Goal: Transaction & Acquisition: Purchase product/service

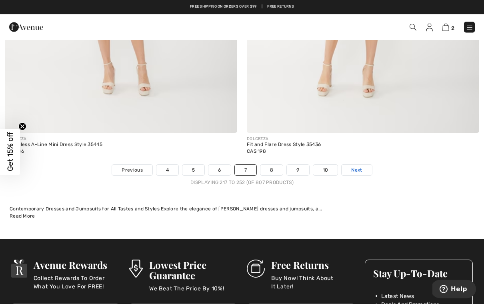
scroll to position [6986, 0]
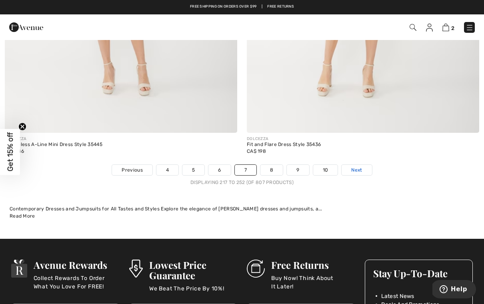
click at [364, 165] on link "Next" at bounding box center [356, 170] width 30 height 10
click at [361, 166] on span "Next" at bounding box center [356, 169] width 11 height 7
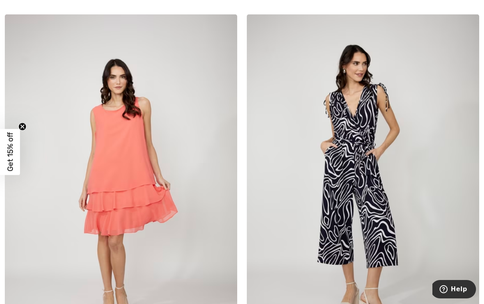
scroll to position [1650, 0]
click at [131, 172] on img at bounding box center [121, 188] width 232 height 349
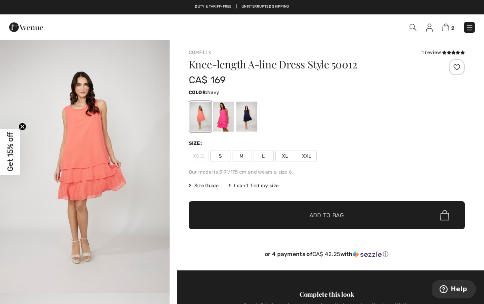
click at [251, 121] on div at bounding box center [246, 117] width 21 height 30
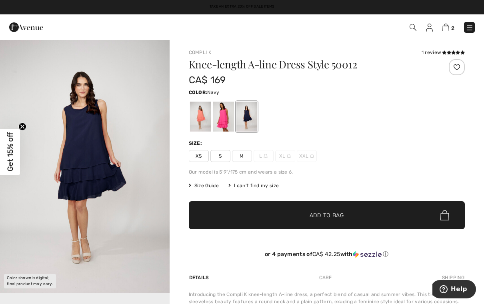
click at [200, 120] on div at bounding box center [200, 117] width 21 height 30
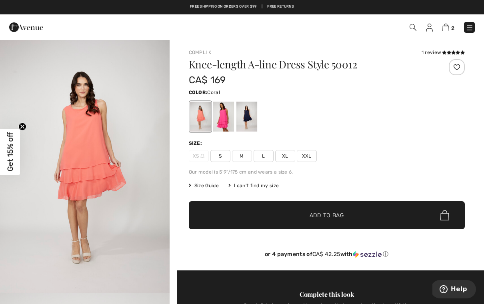
click at [226, 122] on div at bounding box center [223, 117] width 21 height 30
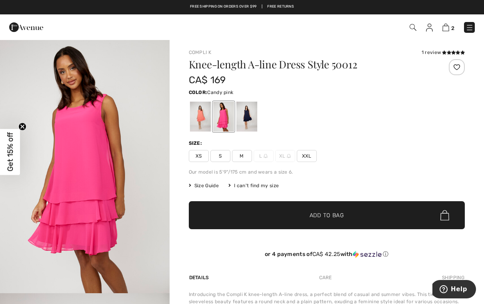
click at [254, 120] on div at bounding box center [246, 117] width 21 height 30
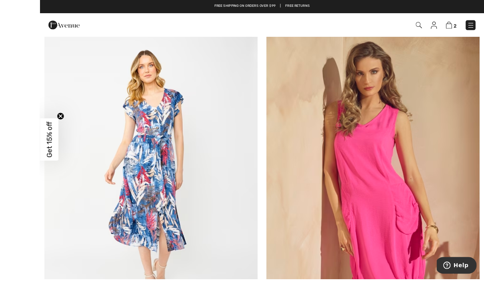
scroll to position [5278, 0]
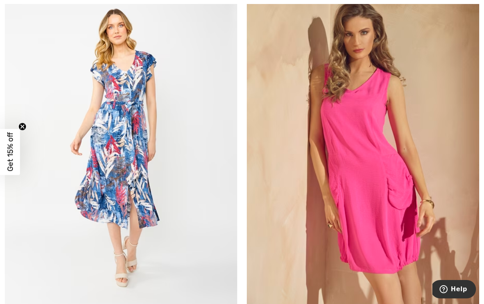
click at [401, 204] on img at bounding box center [363, 146] width 232 height 349
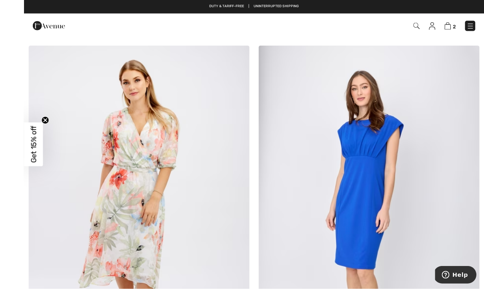
scroll to position [5986, 0]
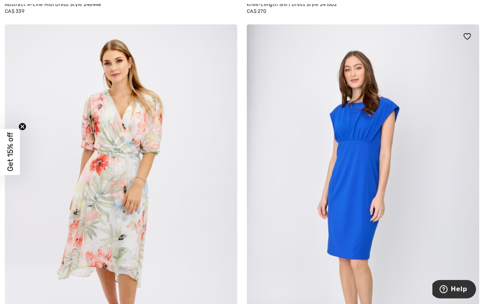
click at [361, 183] on img at bounding box center [363, 198] width 232 height 349
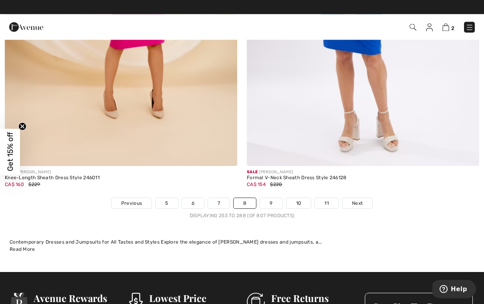
scroll to position [6953, 0]
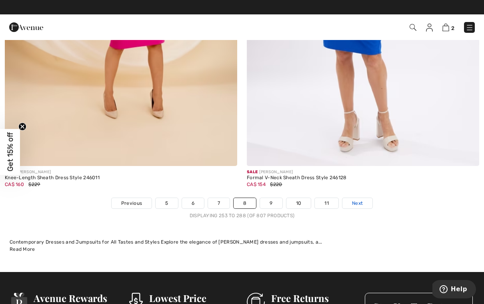
click at [358, 200] on span "Next" at bounding box center [357, 203] width 11 height 7
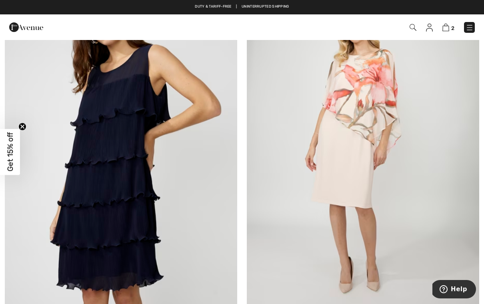
scroll to position [5654, 0]
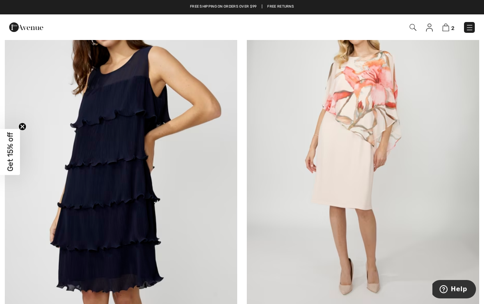
click at [121, 192] on img at bounding box center [121, 150] width 232 height 349
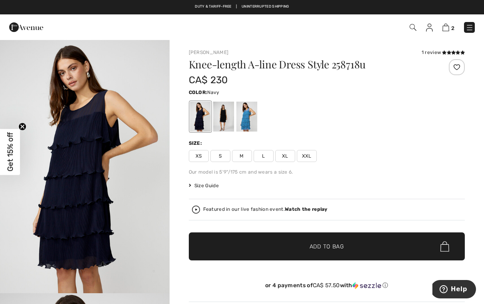
click at [198, 160] on span "XS" at bounding box center [199, 156] width 20 height 12
click at [224, 123] on div at bounding box center [223, 117] width 21 height 30
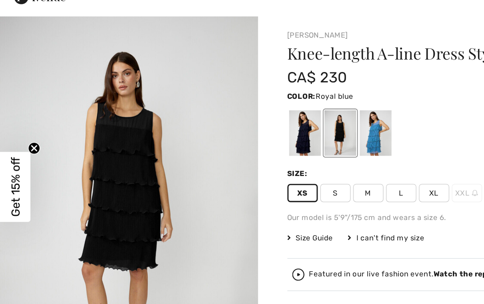
click at [247, 102] on div at bounding box center [246, 117] width 21 height 30
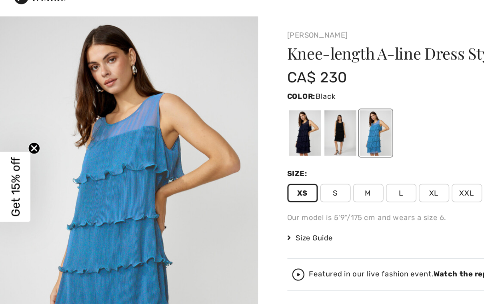
click at [220, 102] on div at bounding box center [223, 117] width 21 height 30
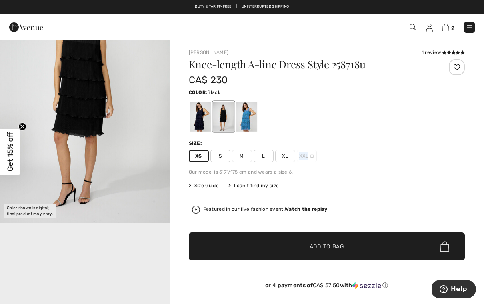
click at [331, 247] on span "Add to Bag" at bounding box center [326, 246] width 34 height 8
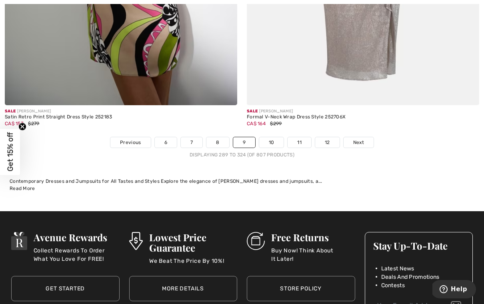
scroll to position [7014, 0]
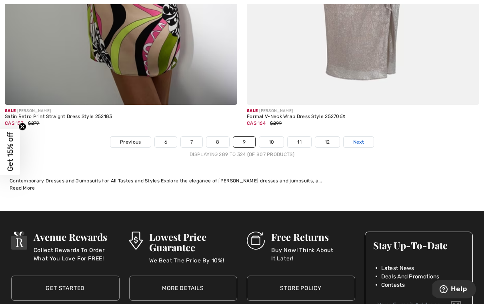
click at [362, 138] on span "Next" at bounding box center [358, 141] width 11 height 7
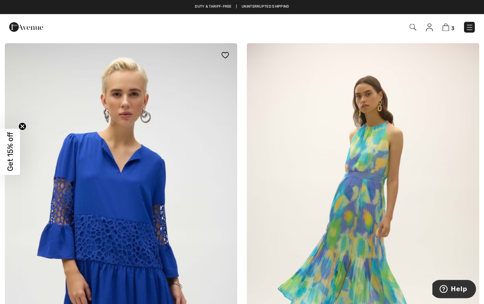
scroll to position [4827, 0]
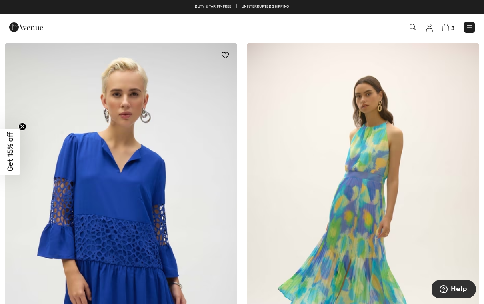
click at [126, 161] on img at bounding box center [121, 217] width 232 height 349
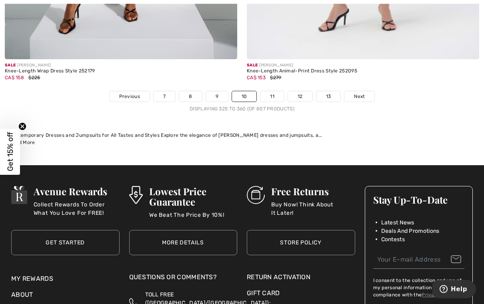
scroll to position [7060, 0]
click at [365, 91] on link "Next" at bounding box center [359, 96] width 30 height 10
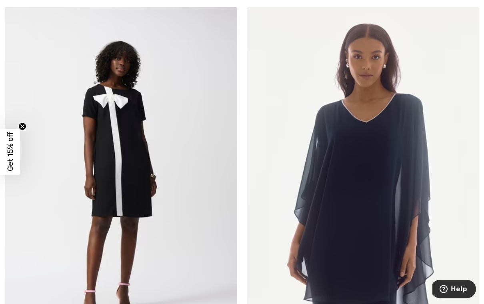
scroll to position [2037, 0]
click at [187, 252] on img at bounding box center [121, 181] width 232 height 349
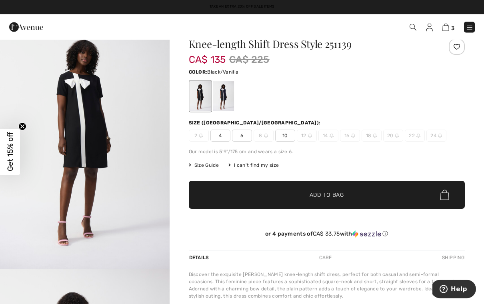
click at [196, 168] on span "Size Guide" at bounding box center [204, 165] width 30 height 7
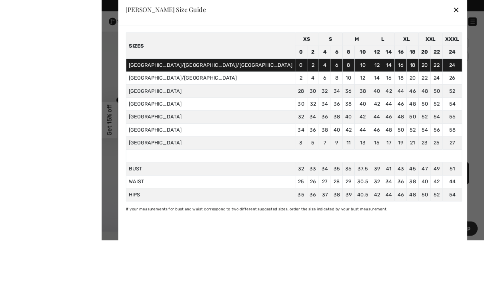
scroll to position [17, 0]
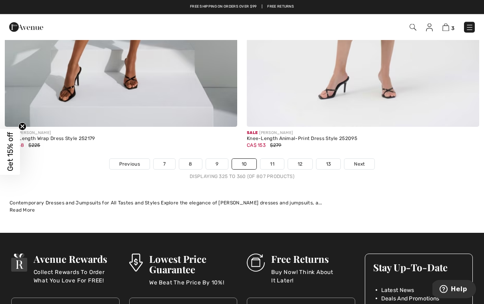
scroll to position [6990, 0]
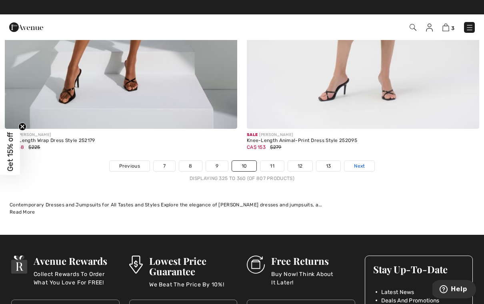
click at [361, 163] on span "Next" at bounding box center [359, 165] width 11 height 7
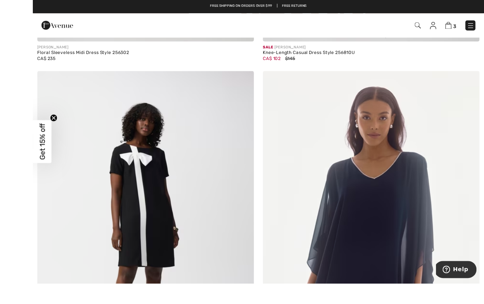
scroll to position [2020, 0]
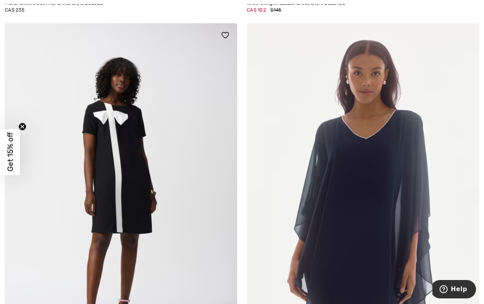
click at [172, 215] on img at bounding box center [121, 197] width 232 height 349
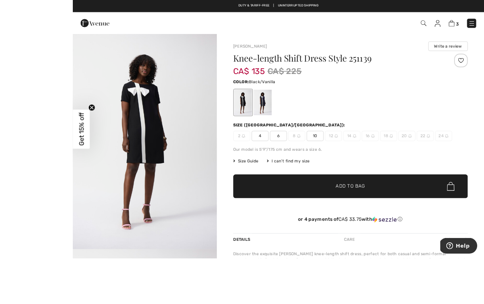
scroll to position [5, 0]
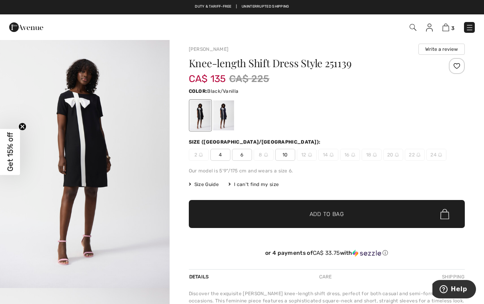
click at [220, 159] on span "4" at bounding box center [220, 155] width 20 height 12
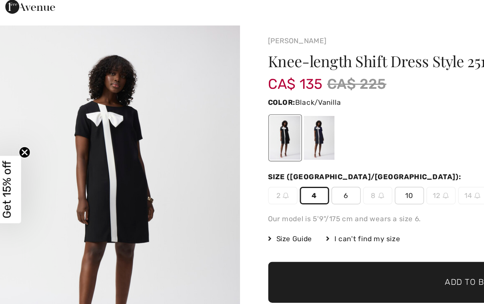
scroll to position [0, 0]
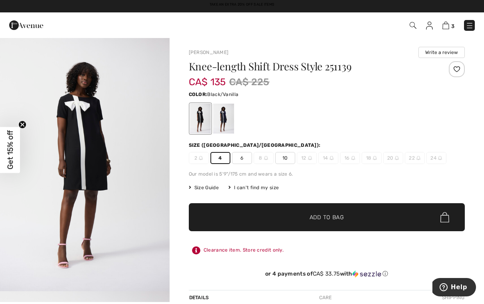
click at [331, 220] on span "Add to Bag" at bounding box center [326, 219] width 34 height 8
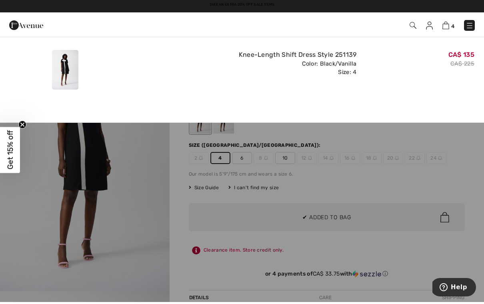
scroll to position [2, 0]
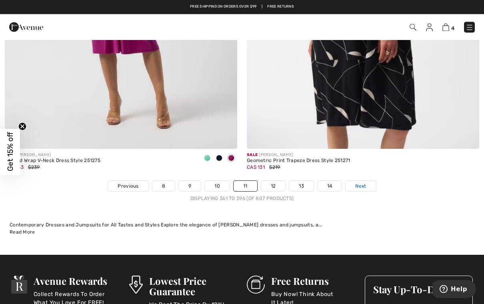
scroll to position [6970, 0]
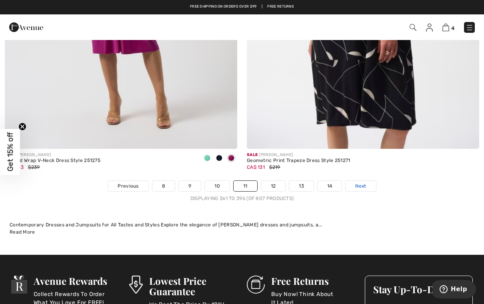
click at [358, 184] on link "Next" at bounding box center [360, 186] width 30 height 10
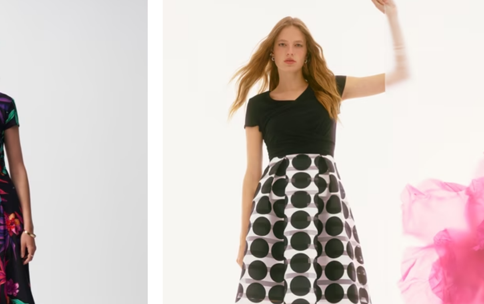
scroll to position [2839, 0]
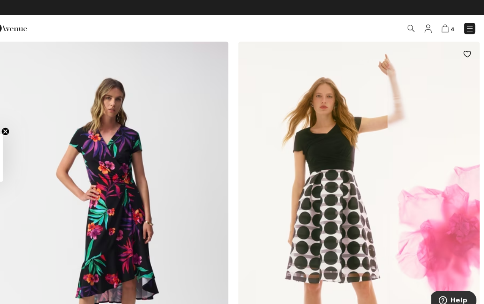
click at [429, 147] on img at bounding box center [363, 214] width 232 height 349
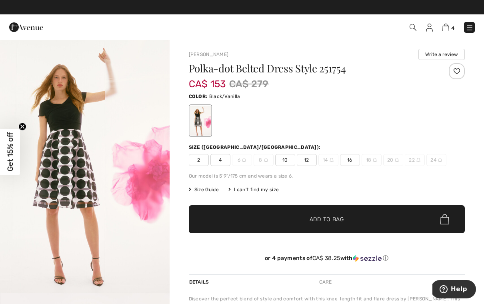
click at [198, 167] on div "Polka-dot Belted Dress Style 251754 CA$ 153 CA$ 279 Color: Black/Vanilla Size (…" at bounding box center [327, 168] width 276 height 211
click at [203, 164] on span "2" at bounding box center [199, 160] width 20 height 12
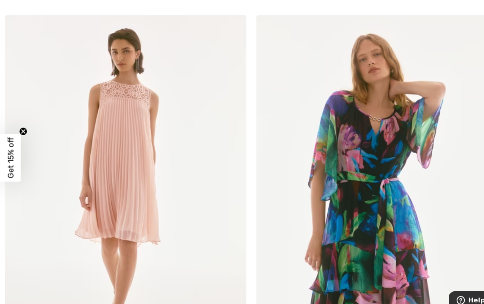
scroll to position [4384, 0]
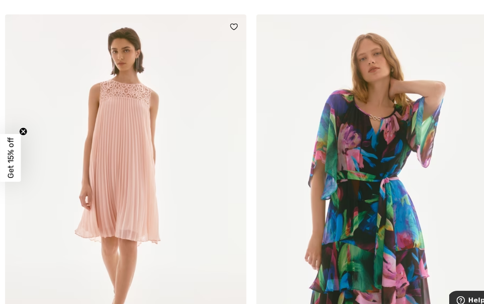
click at [150, 188] on img at bounding box center [121, 188] width 232 height 349
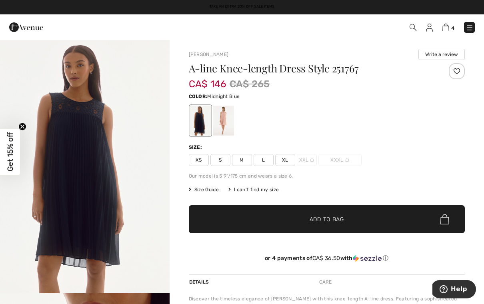
click at [200, 163] on span "XS" at bounding box center [199, 160] width 20 height 12
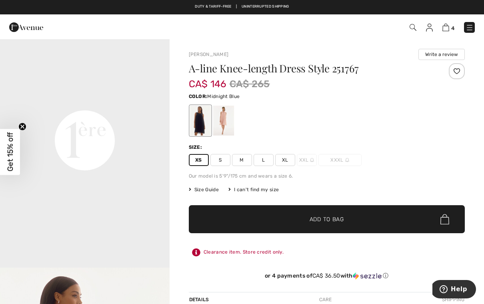
scroll to position [533, 0]
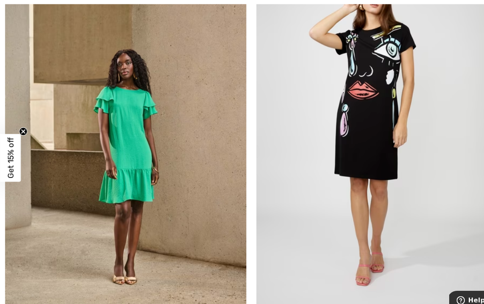
scroll to position [6061, 0]
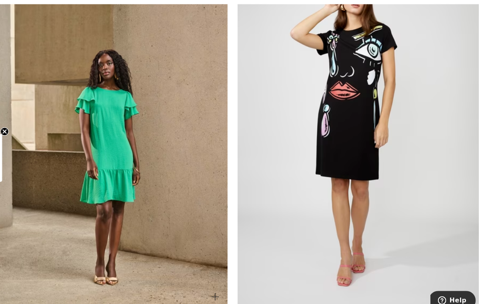
click at [115, 160] on img at bounding box center [121, 123] width 232 height 349
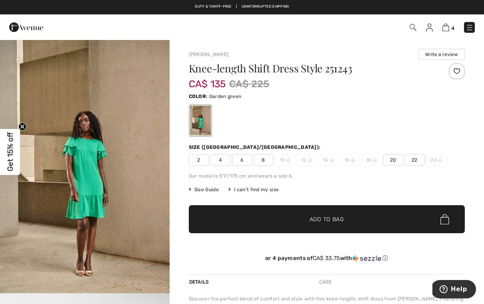
click at [198, 165] on span "2" at bounding box center [199, 160] width 20 height 12
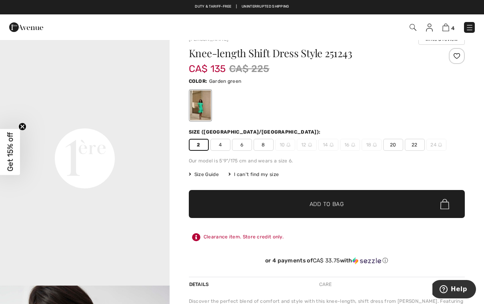
scroll to position [501, 0]
click at [323, 206] on span "Add to Bag" at bounding box center [326, 204] width 34 height 8
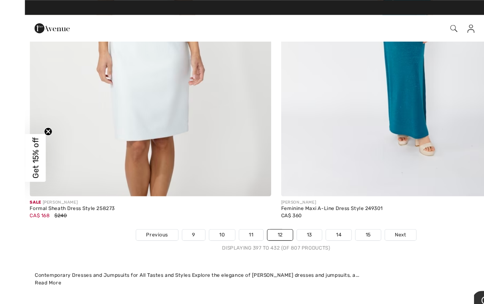
scroll to position [6930, 0]
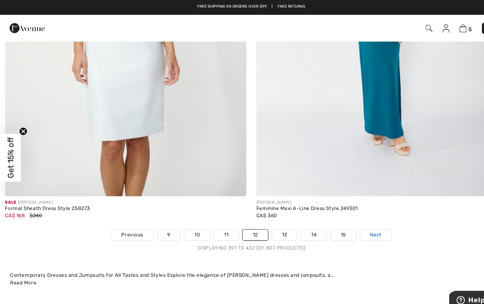
click at [365, 223] on span "Next" at bounding box center [361, 226] width 11 height 7
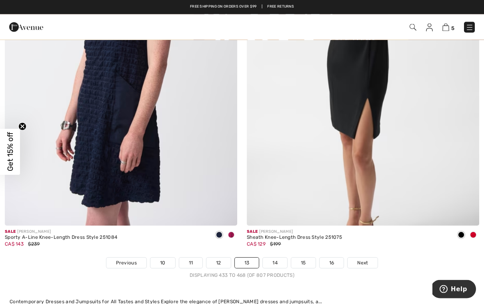
scroll to position [6892, 0]
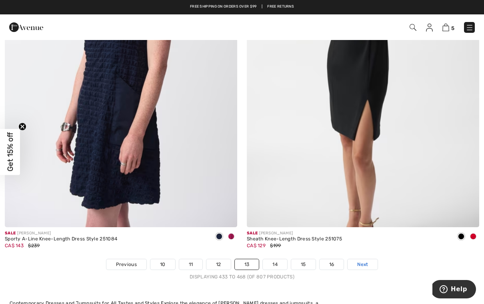
click at [366, 261] on span "Next" at bounding box center [362, 264] width 11 height 7
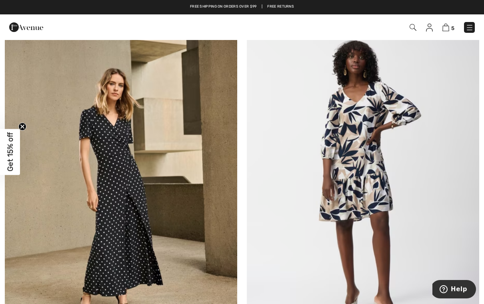
scroll to position [897, 0]
click at [372, 189] on img at bounding box center [363, 181] width 232 height 349
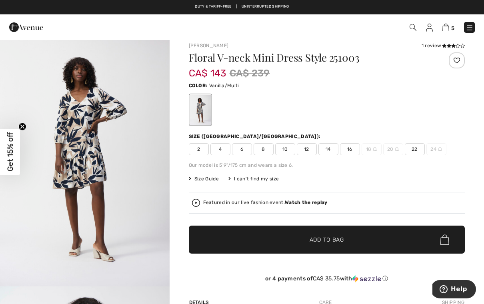
scroll to position [5, 0]
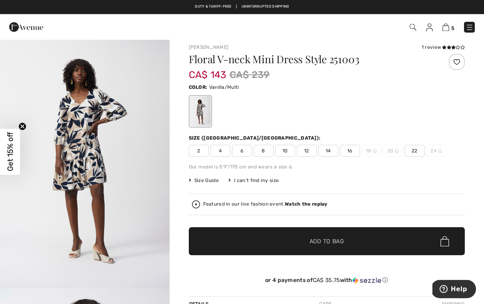
click at [200, 156] on span "2" at bounding box center [199, 151] width 20 height 12
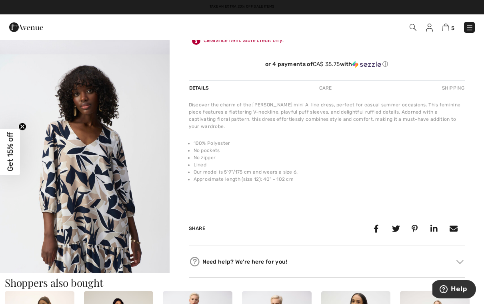
scroll to position [241, 0]
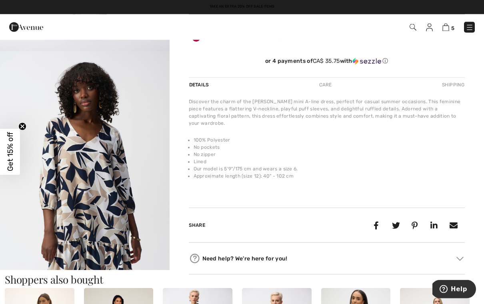
click at [107, 211] on img "2 / 4" at bounding box center [85, 179] width 170 height 254
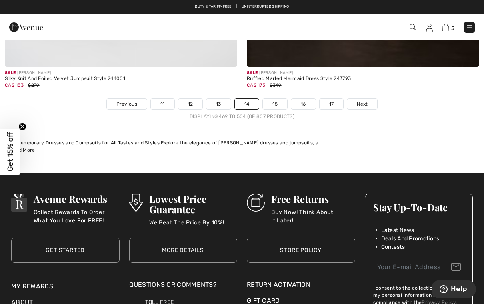
scroll to position [7045, 0]
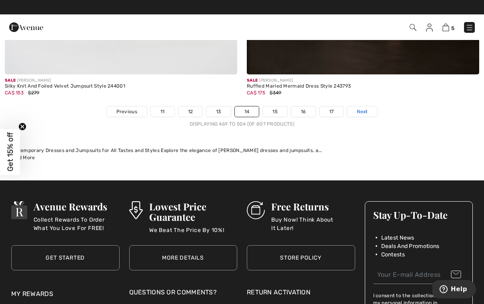
click at [362, 108] on span "Next" at bounding box center [362, 111] width 11 height 7
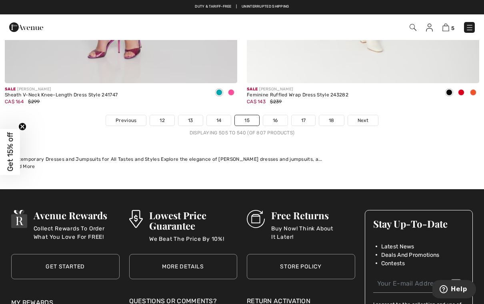
scroll to position [7035, 0]
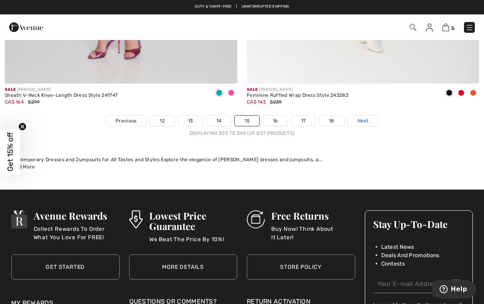
click at [363, 117] on span "Next" at bounding box center [362, 120] width 11 height 7
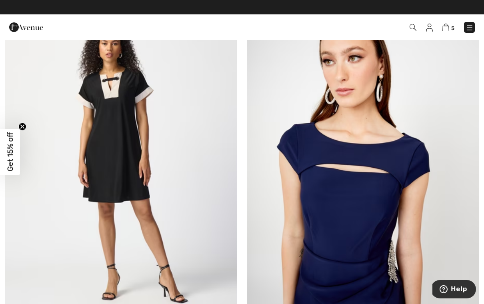
scroll to position [2889, 0]
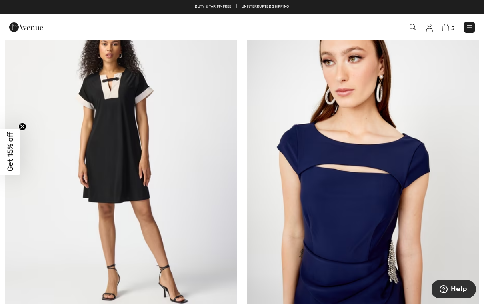
click at [138, 148] on img at bounding box center [121, 164] width 232 height 349
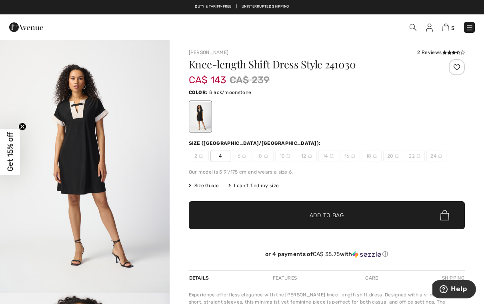
click at [318, 220] on span "✔ Added to Bag Add to Bag" at bounding box center [327, 215] width 276 height 28
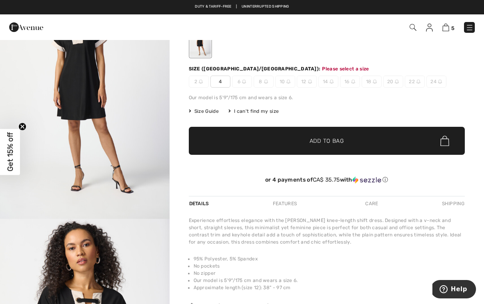
scroll to position [82, 0]
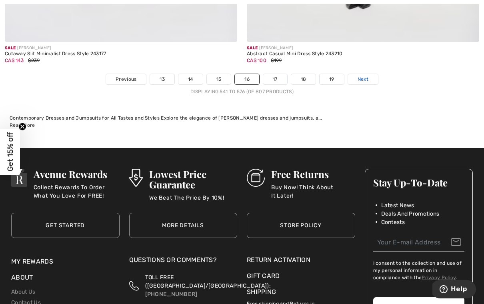
click at [363, 78] on link "Next" at bounding box center [363, 79] width 30 height 10
click at [364, 76] on span "Next" at bounding box center [362, 79] width 11 height 7
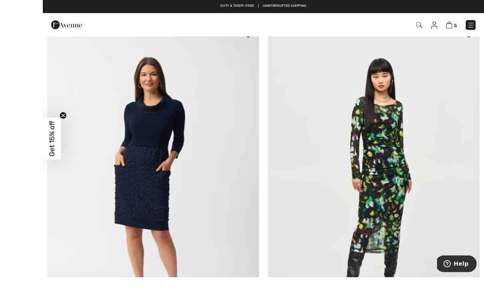
scroll to position [158, 0]
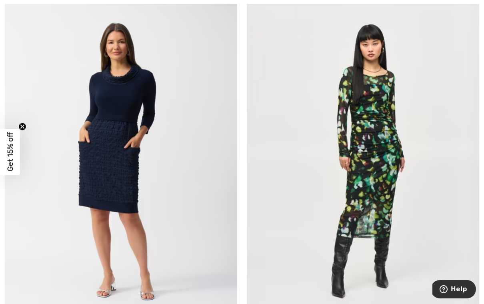
click at [122, 174] on img at bounding box center [121, 160] width 232 height 349
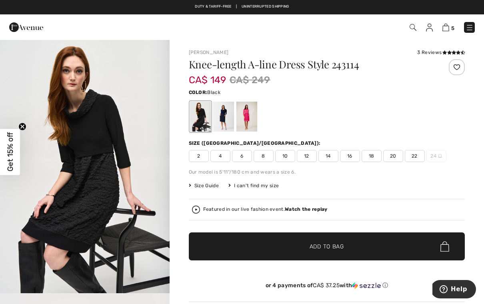
click at [223, 119] on div at bounding box center [223, 117] width 21 height 30
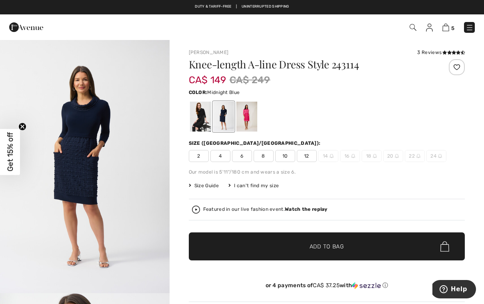
click at [247, 124] on div at bounding box center [246, 117] width 21 height 30
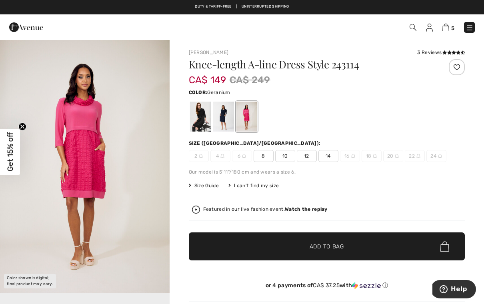
click at [247, 122] on div at bounding box center [246, 117] width 21 height 30
click at [200, 123] on div at bounding box center [200, 117] width 21 height 30
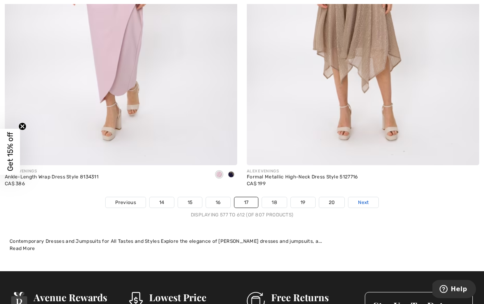
scroll to position [6963, 0]
click at [363, 199] on span "Next" at bounding box center [363, 202] width 11 height 7
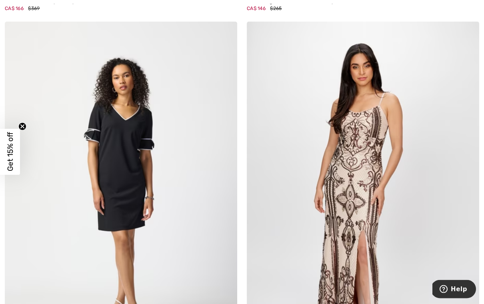
scroll to position [6428, 0]
